Goal: Task Accomplishment & Management: Use online tool/utility

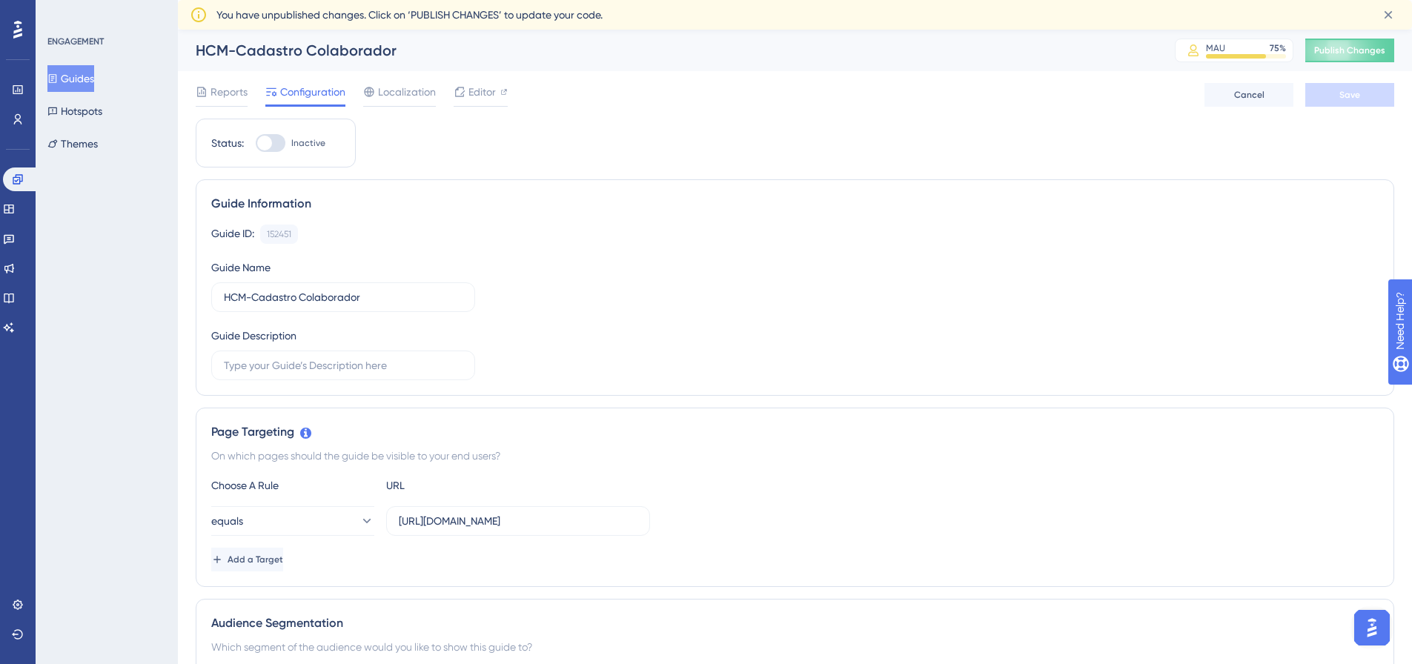
click at [94, 74] on button "Guides" at bounding box center [70, 78] width 47 height 27
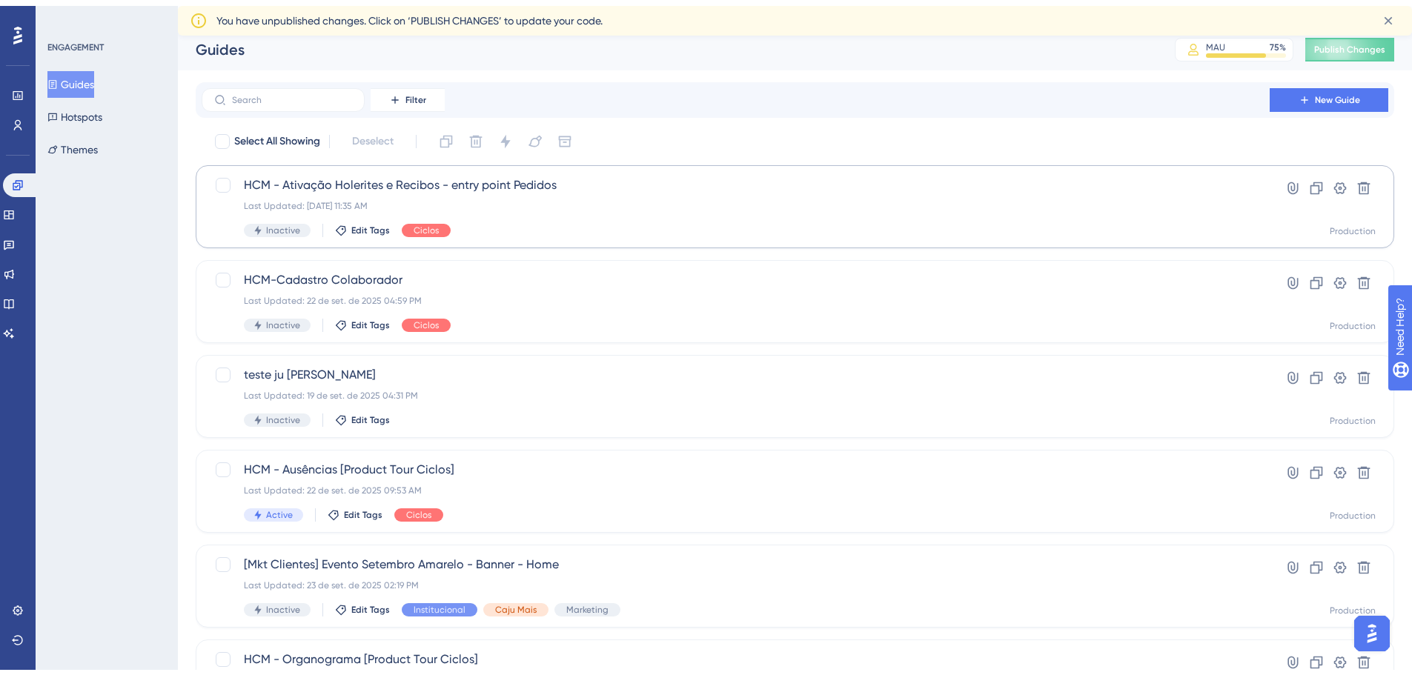
scroll to position [74, 0]
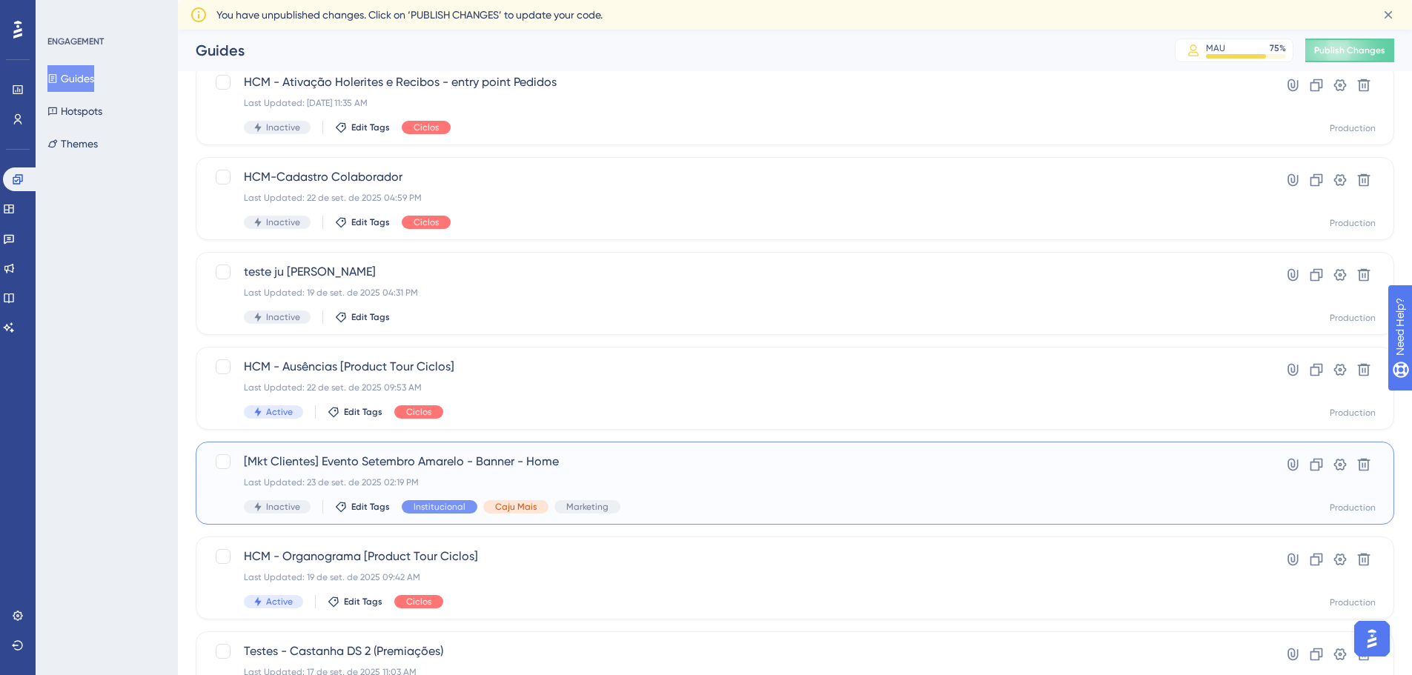
click at [766, 463] on span "[Mkt Clientes] Evento Setembro Amarelo - Banner - Home" at bounding box center [736, 462] width 984 height 18
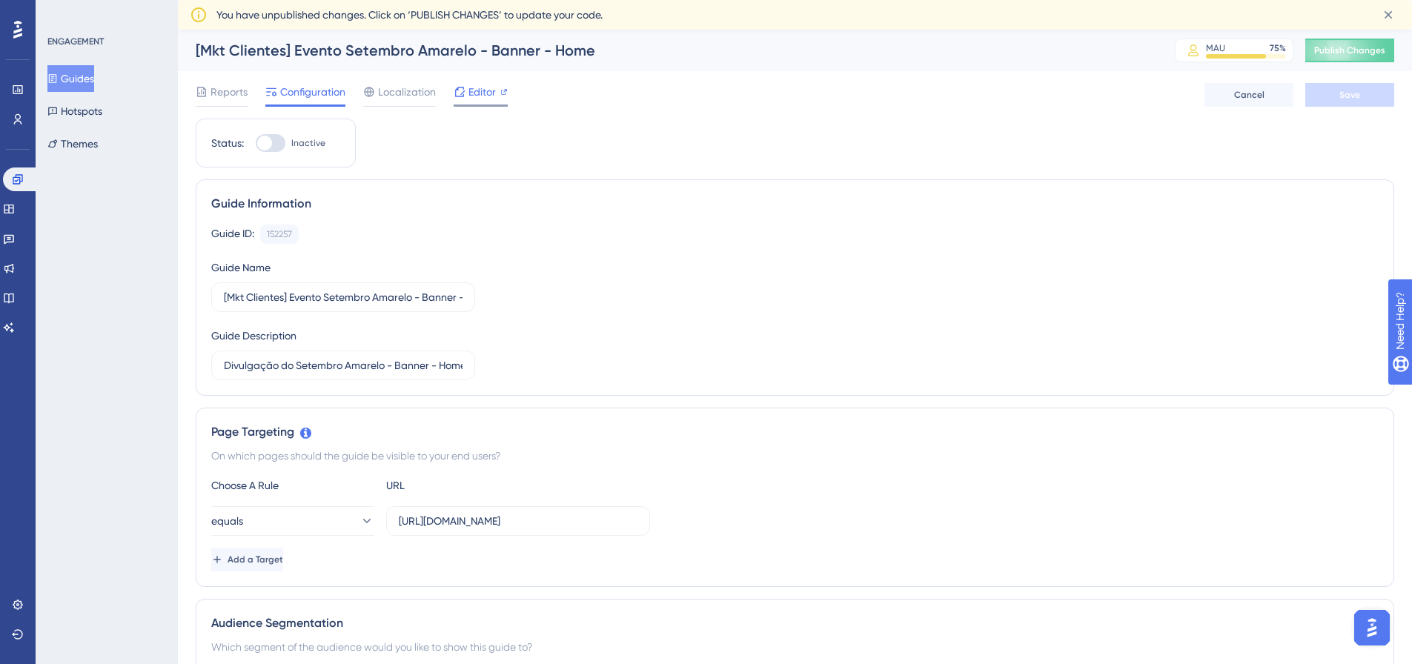
click at [467, 87] on div "Editor" at bounding box center [481, 92] width 54 height 18
click at [58, 81] on icon at bounding box center [52, 78] width 10 height 10
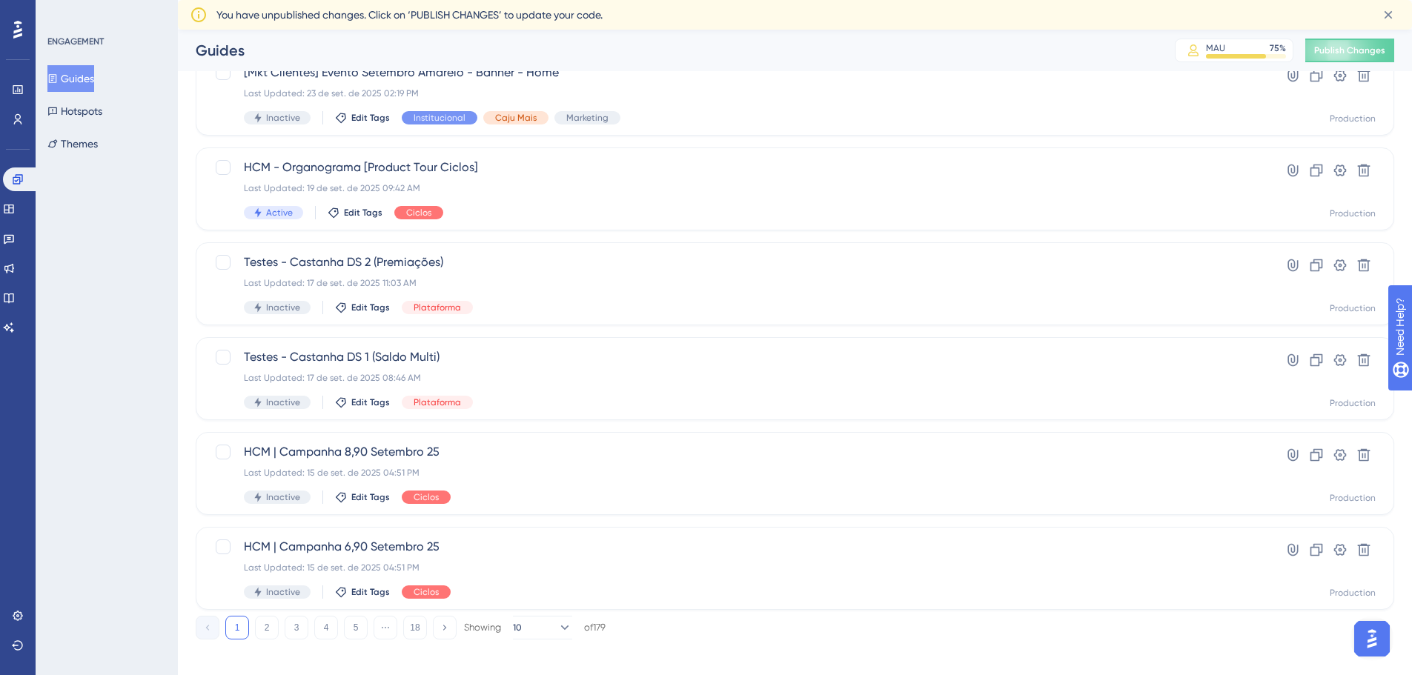
scroll to position [475, 0]
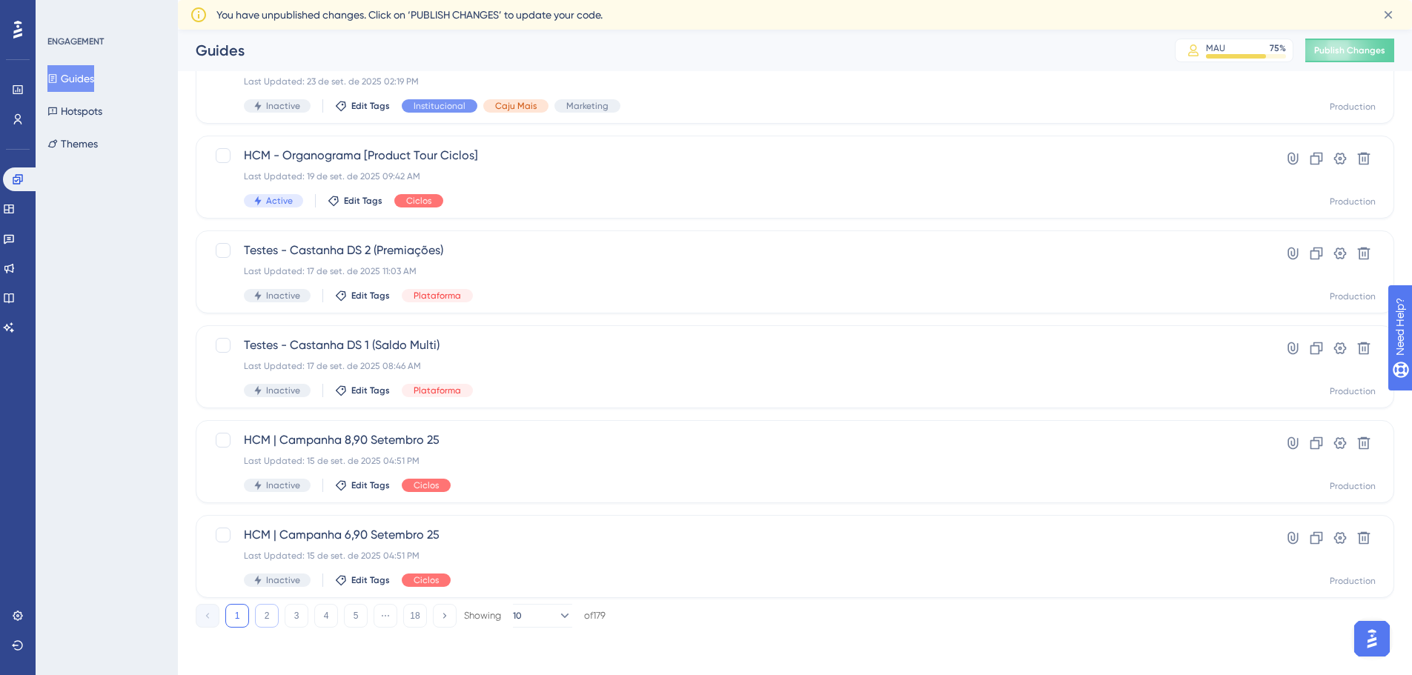
click at [257, 609] on button "2" at bounding box center [267, 616] width 24 height 24
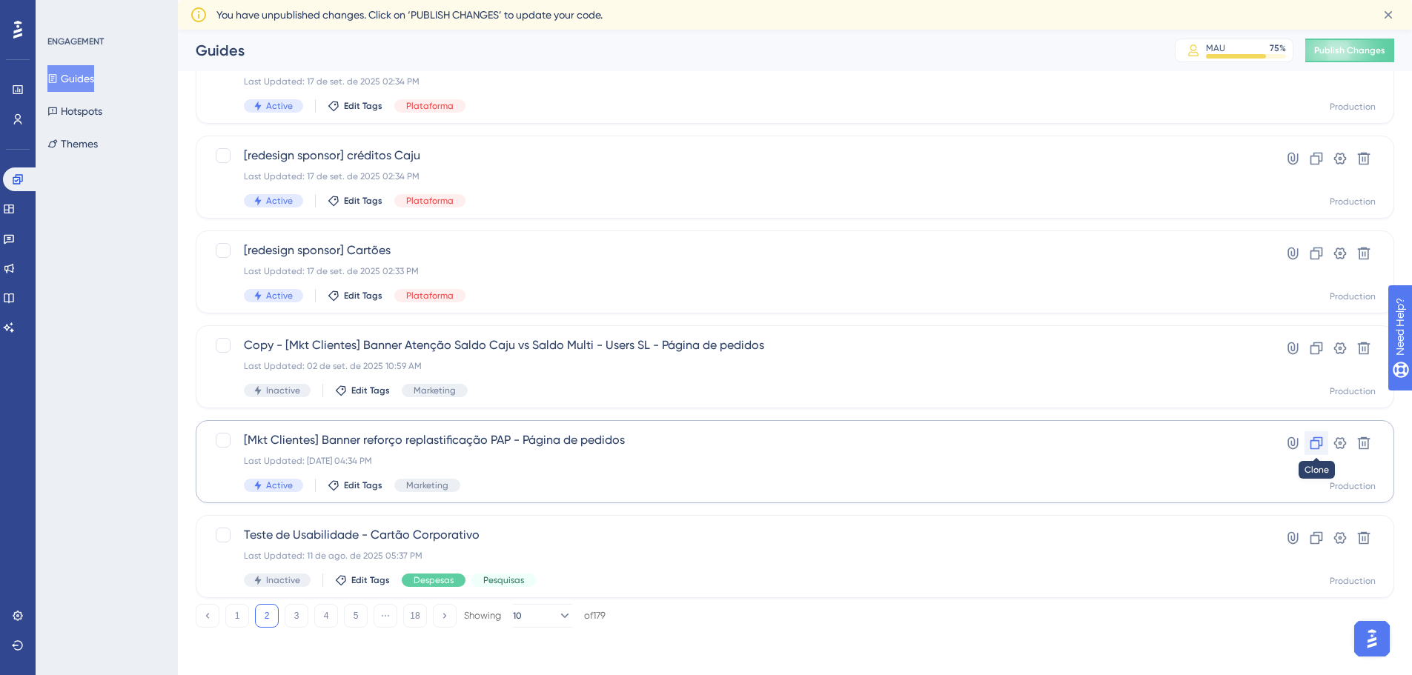
click at [1313, 445] on icon at bounding box center [1316, 443] width 15 height 15
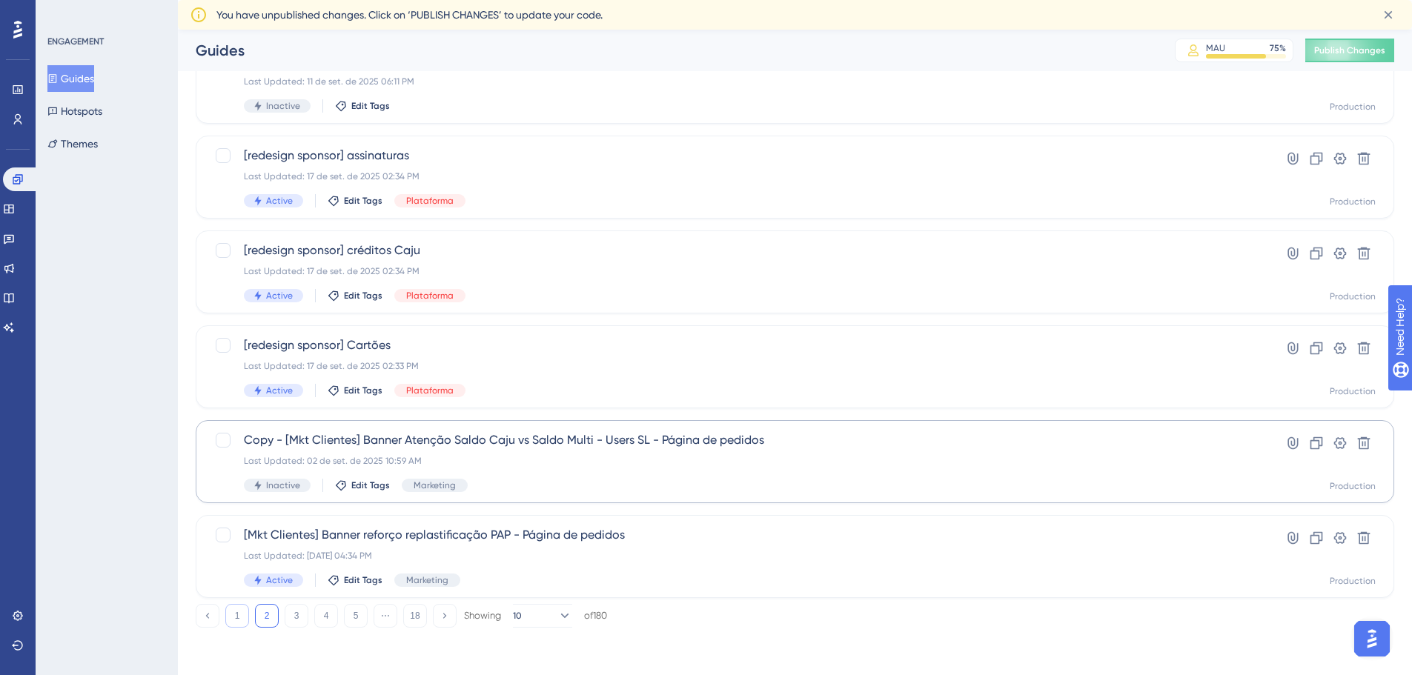
click at [238, 614] on button "1" at bounding box center [237, 616] width 24 height 24
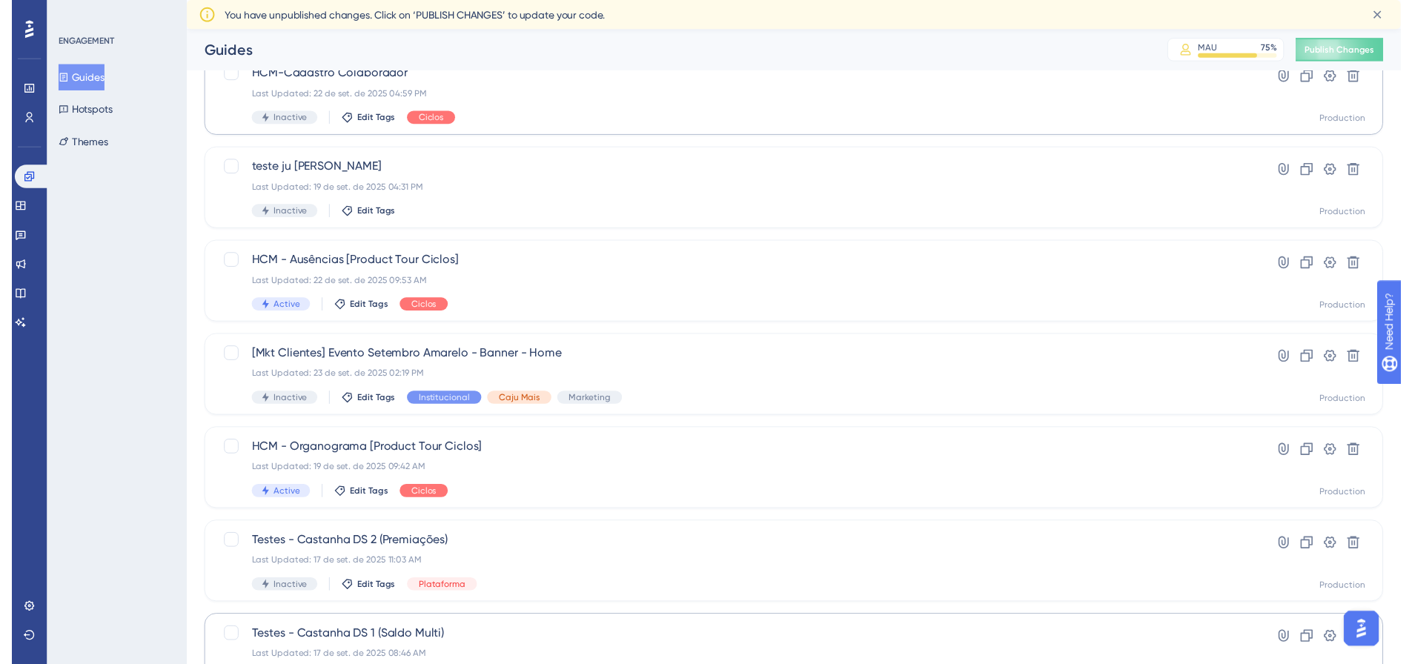
scroll to position [0, 0]
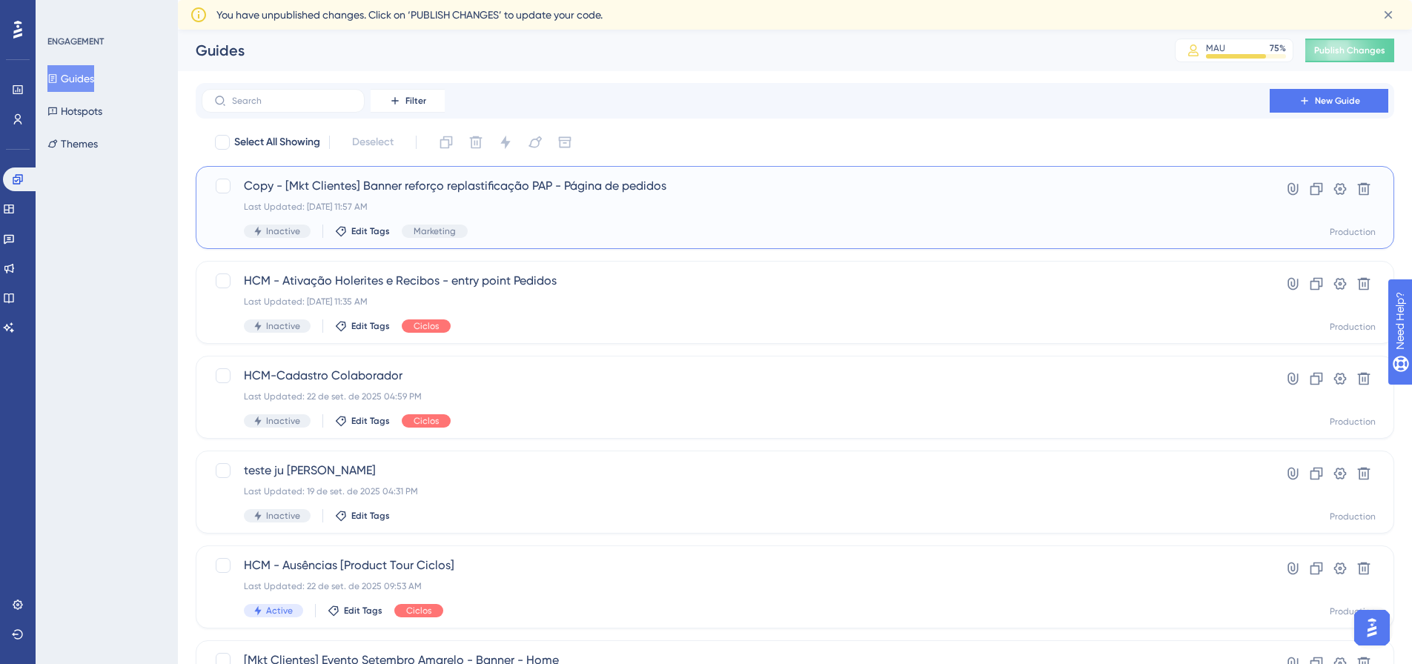
click at [1007, 190] on span "Copy - [Mkt Clientes] Banner reforço replastificação PAP - Página de pedidos" at bounding box center [736, 186] width 984 height 18
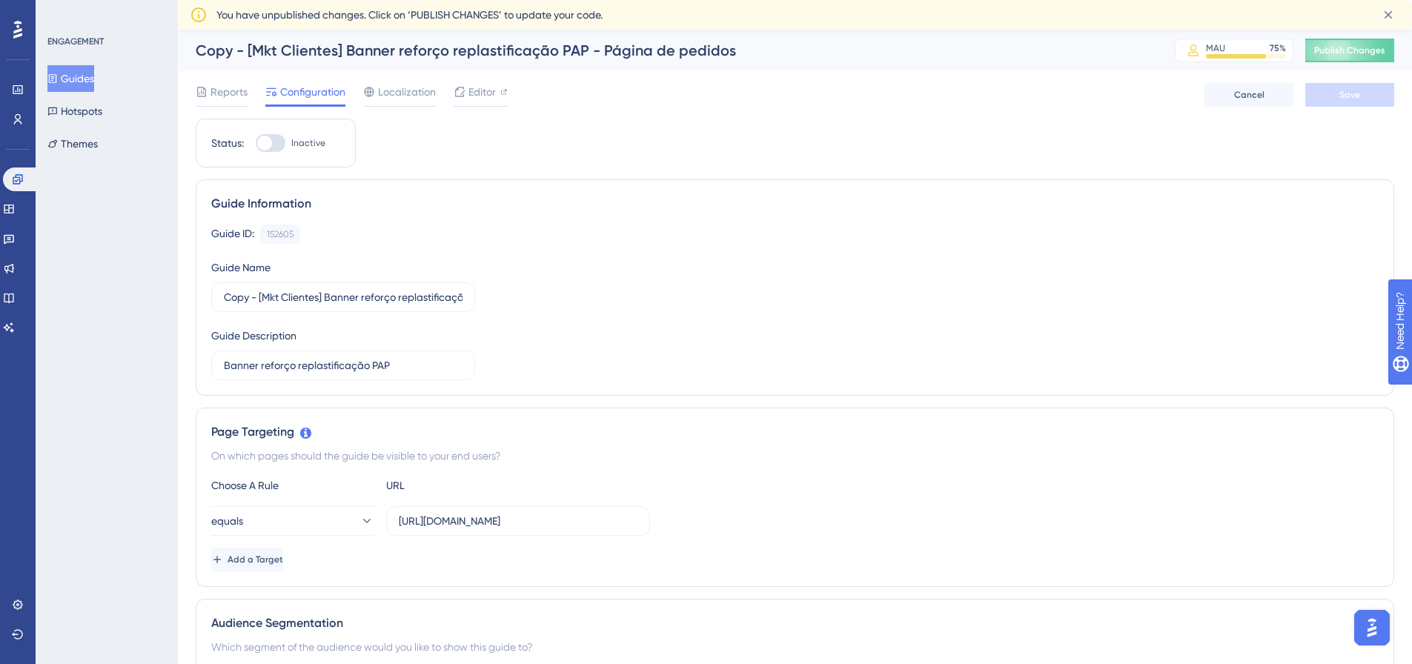
click at [238, 50] on div "Copy - [Mkt Clientes] Banner reforço replastificação PAP - Página de pedidos" at bounding box center [667, 50] width 942 height 21
click at [240, 48] on div "Copy - [Mkt Clientes] Banner reforço replastificação PAP - Página de pedidos" at bounding box center [667, 50] width 942 height 21
click at [642, 60] on div "Copy - [Mkt Clientes] Banner reforço replastificação PAP - Página de pedidos" at bounding box center [667, 50] width 942 height 21
click at [665, 47] on div "Copy - [Mkt Clientes] Banner reforço replastificação PAP - Página de pedidos" at bounding box center [667, 50] width 942 height 21
drag, startPoint x: 364, startPoint y: 49, endPoint x: 310, endPoint y: 50, distance: 54.1
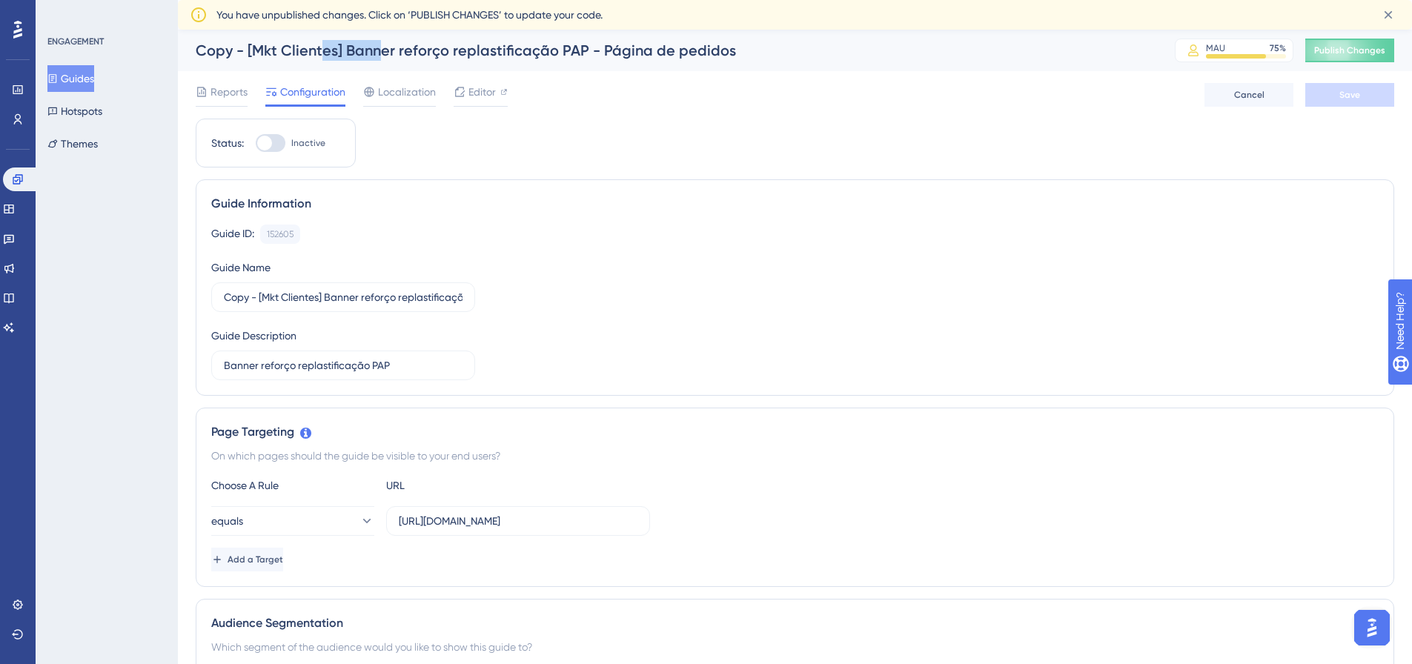
click at [310, 50] on div "Copy - [Mkt Clientes] Banner reforço replastificação PAP - Página de pedidos" at bounding box center [667, 50] width 942 height 21
click at [208, 50] on div "Copy - [Mkt Clientes] Banner reforço replastificação PAP - Página de pedidos" at bounding box center [667, 50] width 942 height 21
click at [466, 90] on div "Editor" at bounding box center [481, 92] width 54 height 18
